Goal: Find specific page/section: Find specific page/section

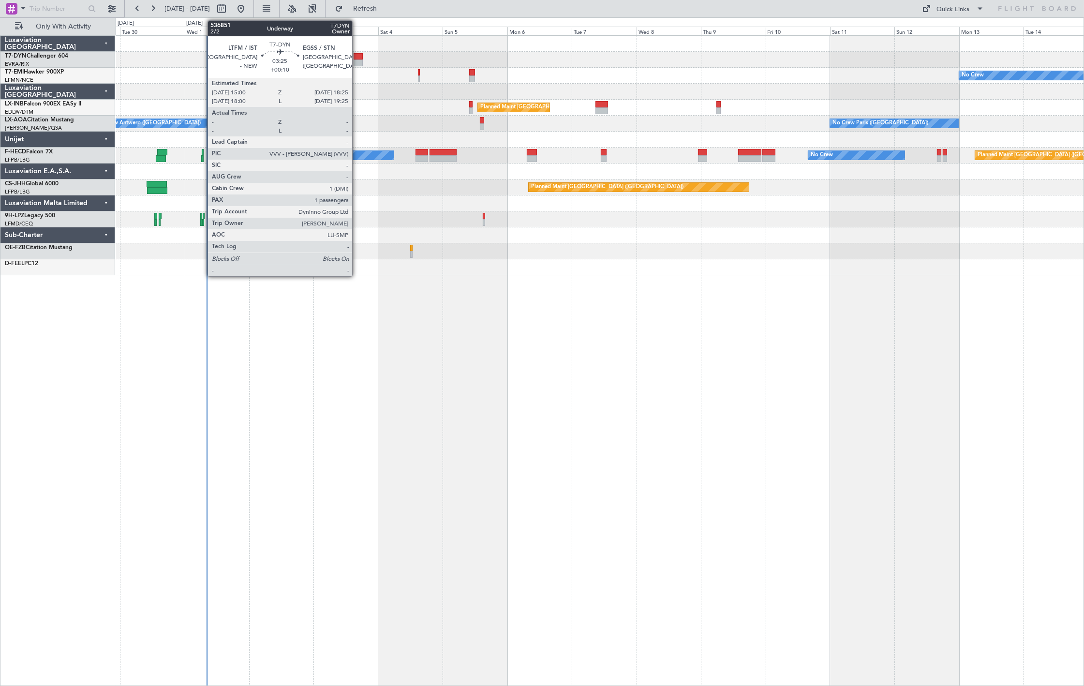
click at [357, 56] on div at bounding box center [357, 56] width 9 height 7
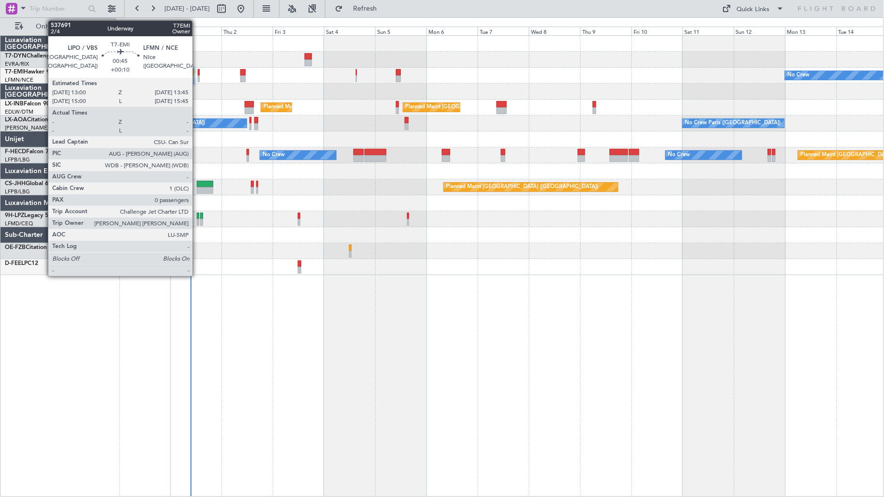
click at [198, 74] on div at bounding box center [199, 72] width 2 height 7
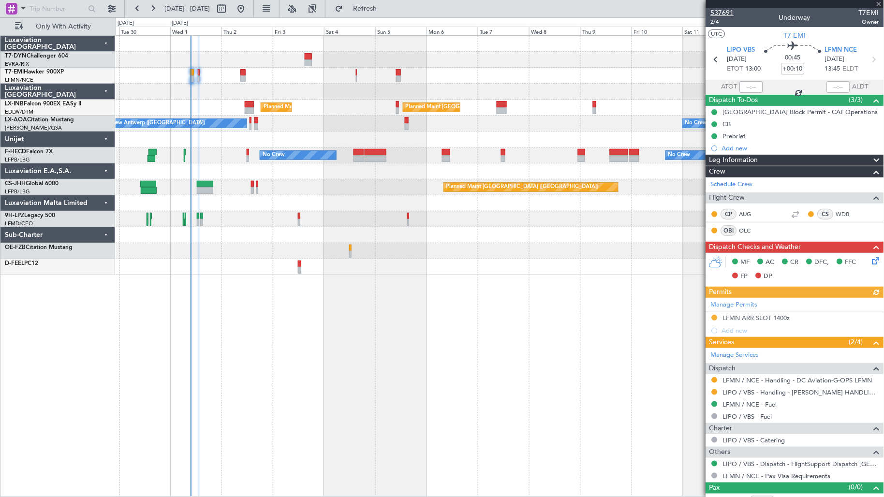
click at [717, 11] on span "537691" at bounding box center [722, 13] width 23 height 10
click at [727, 11] on span "537691" at bounding box center [722, 13] width 23 height 10
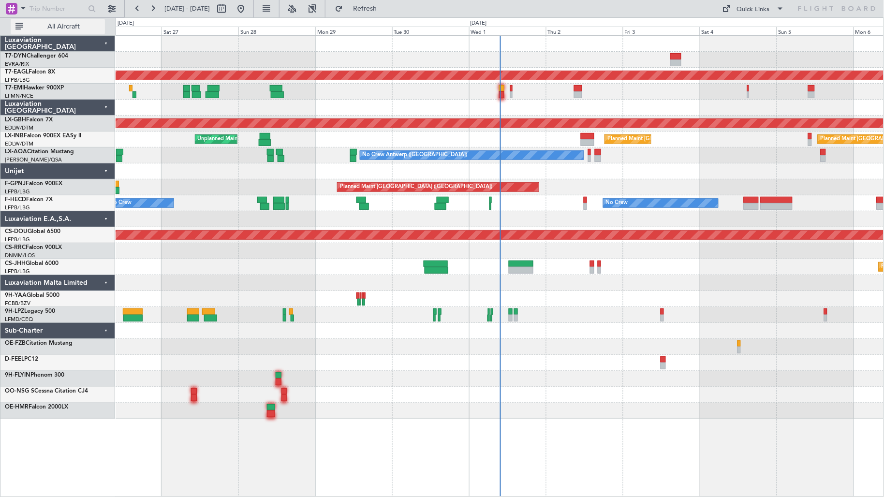
click at [86, 31] on button "All Aircraft" at bounding box center [58, 26] width 94 height 15
